Goal: Information Seeking & Learning: Learn about a topic

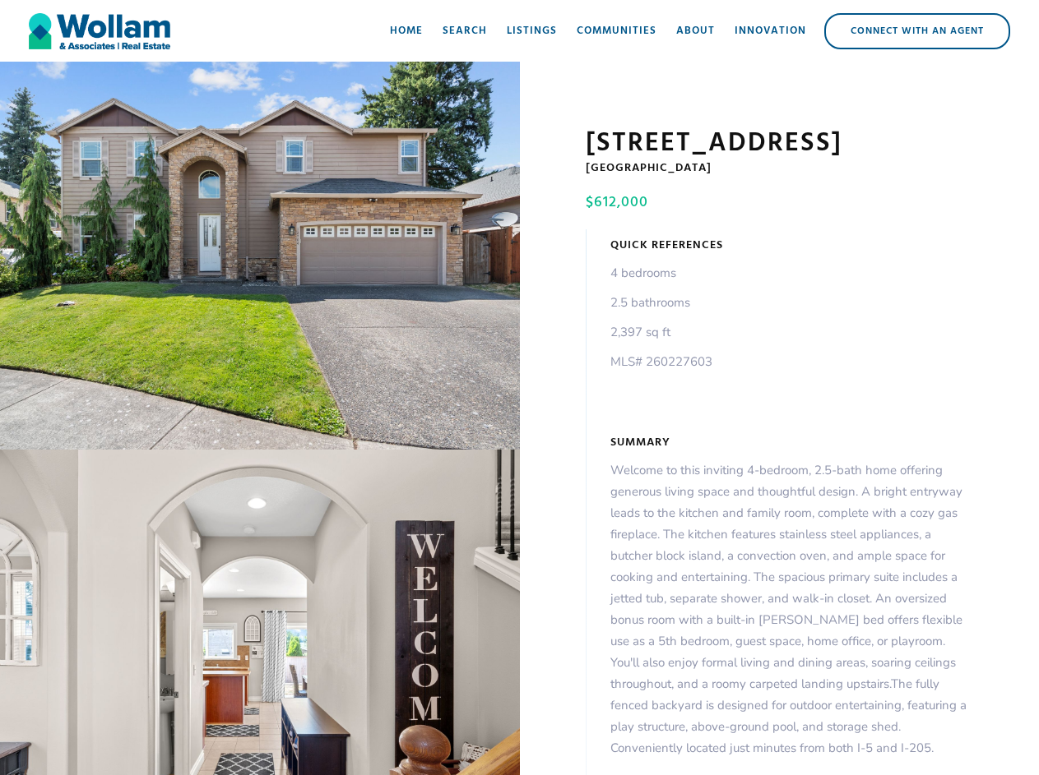
click at [260, 259] on div "open lightbox" at bounding box center [260, 256] width 520 height 388
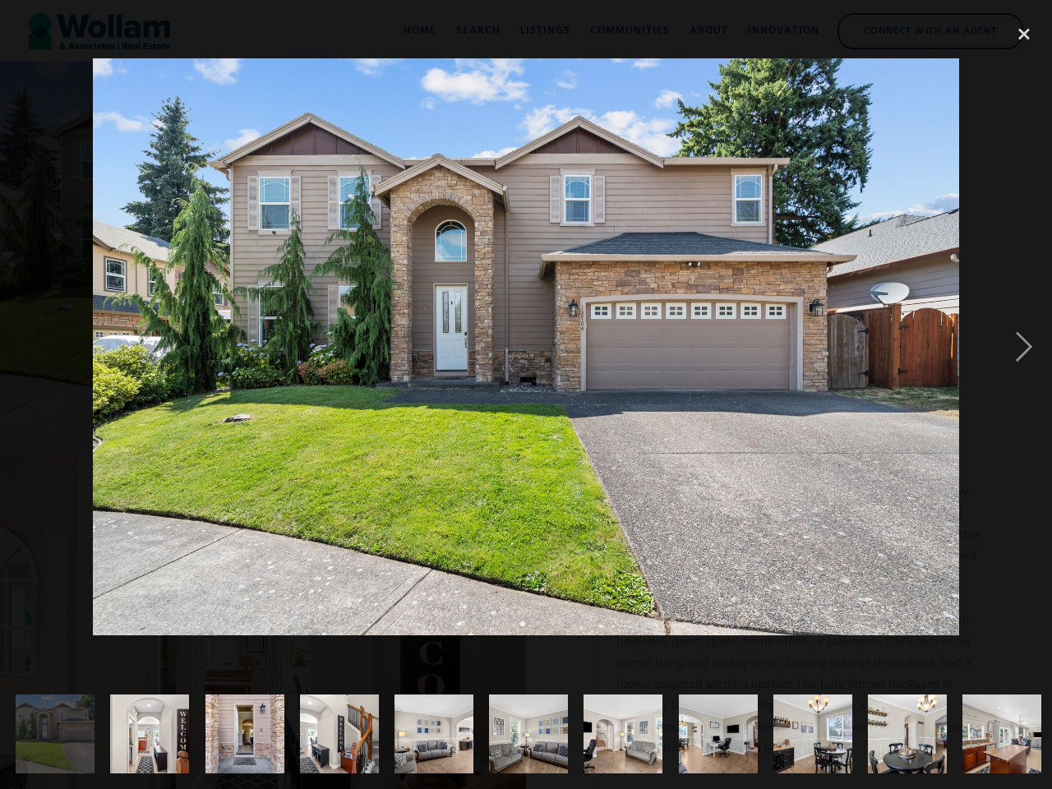
click at [260, 616] on img at bounding box center [526, 346] width 866 height 577
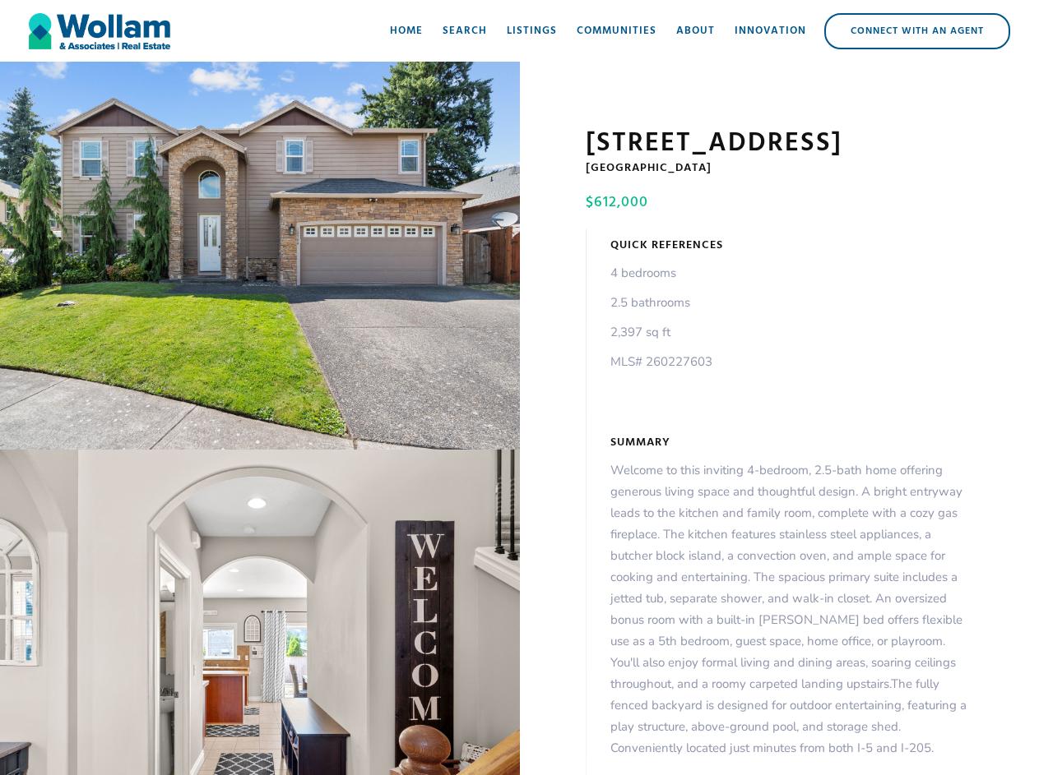
click at [260, 259] on div "open lightbox" at bounding box center [260, 256] width 520 height 388
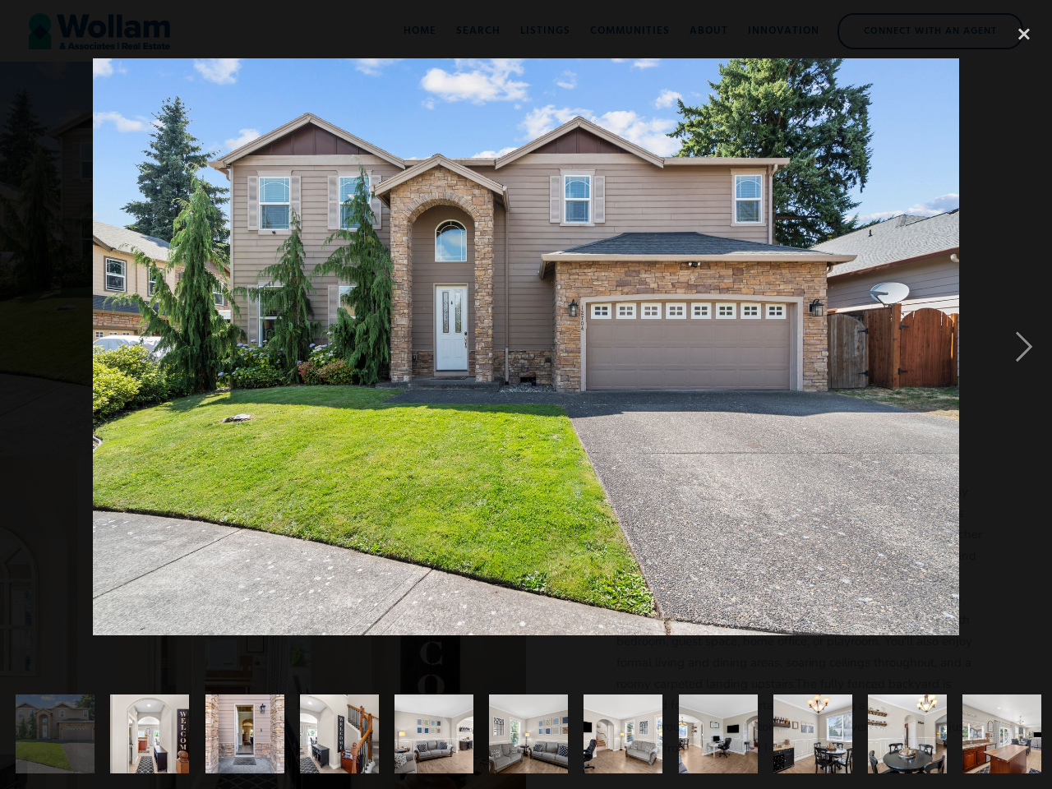
click at [260, 616] on img at bounding box center [526, 346] width 866 height 577
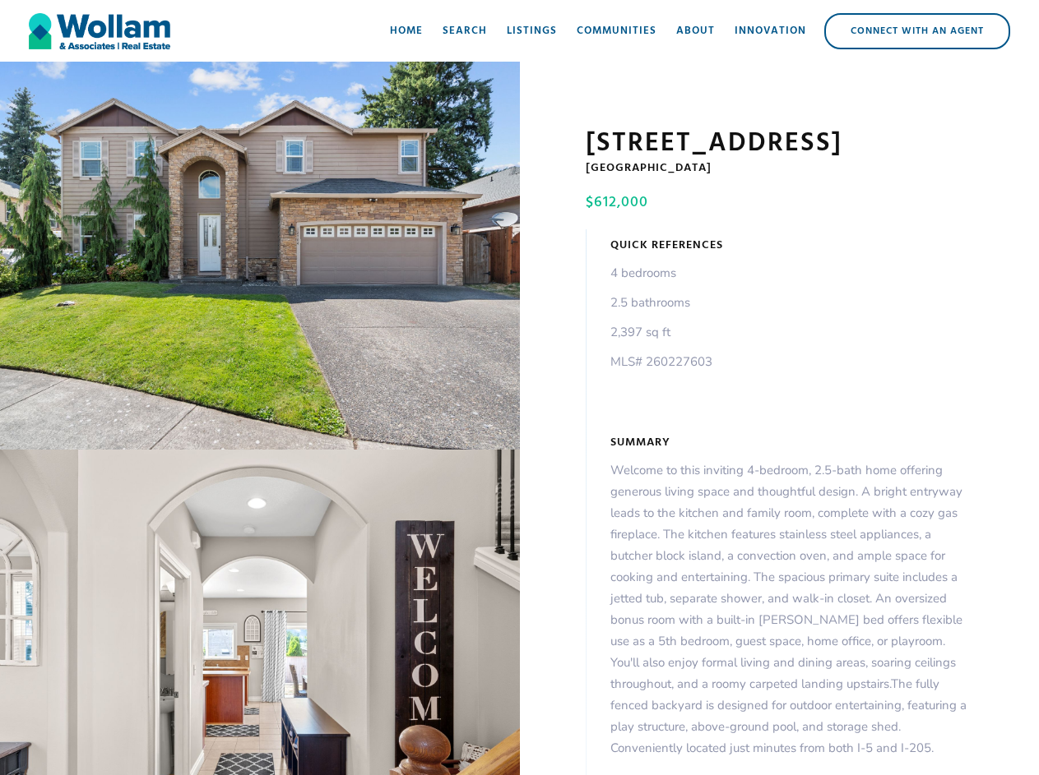
click at [260, 259] on div "open lightbox" at bounding box center [260, 256] width 520 height 388
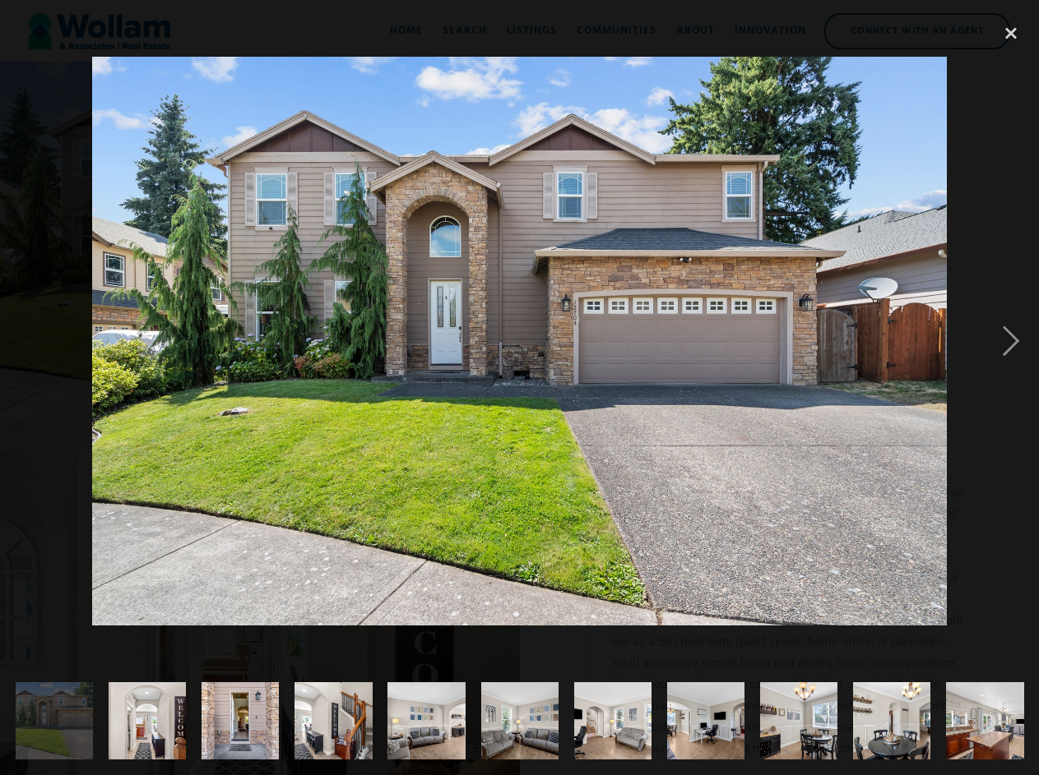
click at [260, 616] on img at bounding box center [519, 342] width 854 height 570
